Goal: Task Accomplishment & Management: Manage account settings

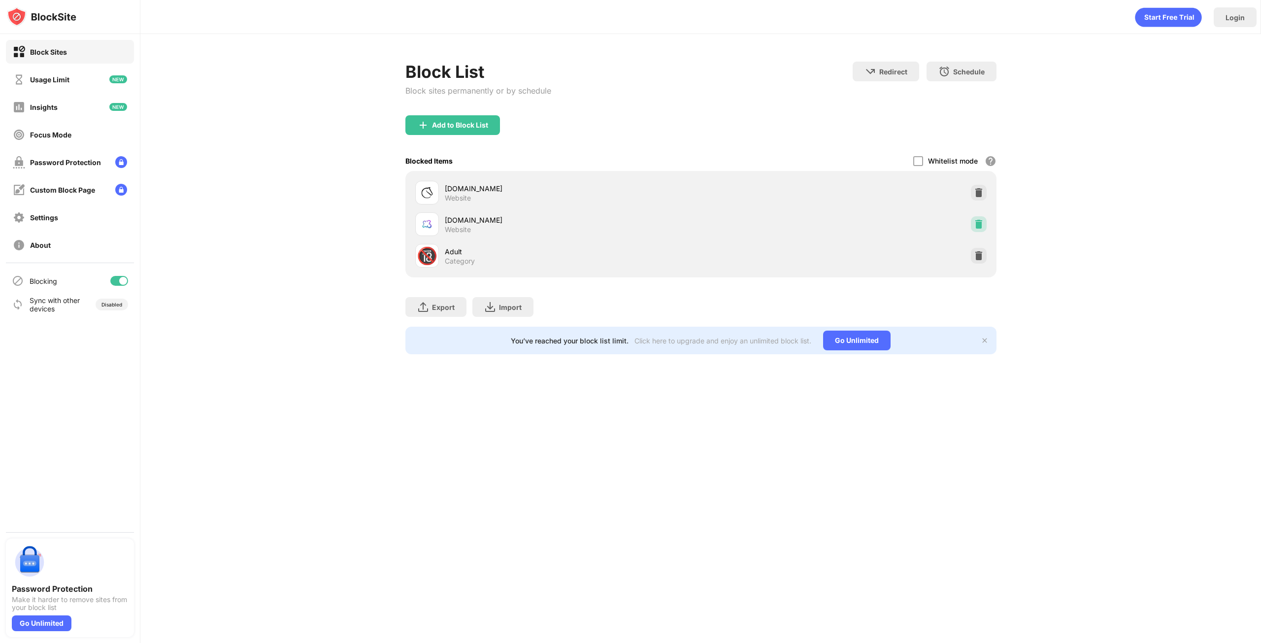
click at [975, 223] on img at bounding box center [979, 224] width 10 height 10
